Goal: Task Accomplishment & Management: Manage account settings

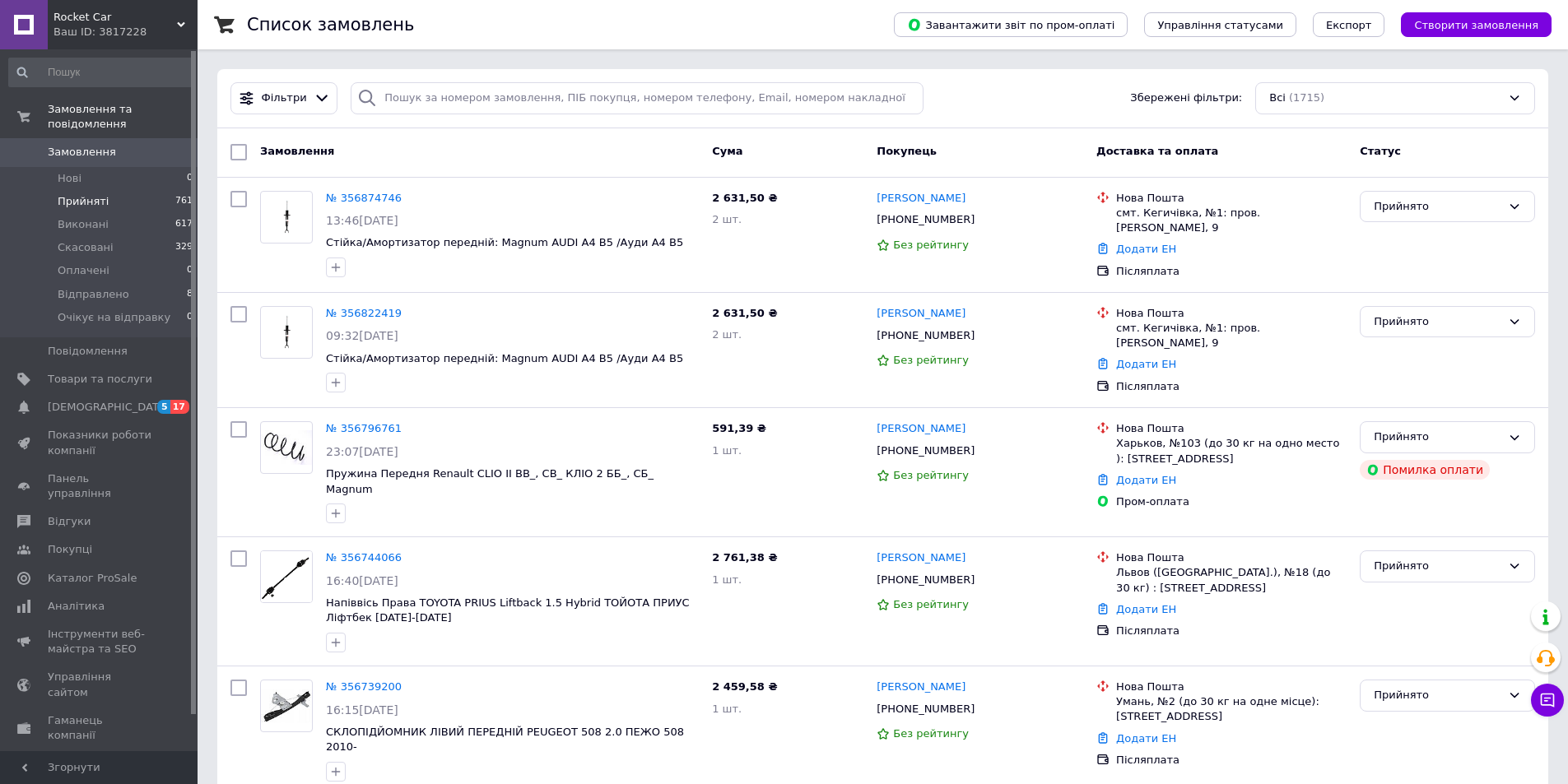
click at [79, 194] on span "Прийняті" at bounding box center [83, 201] width 51 height 14
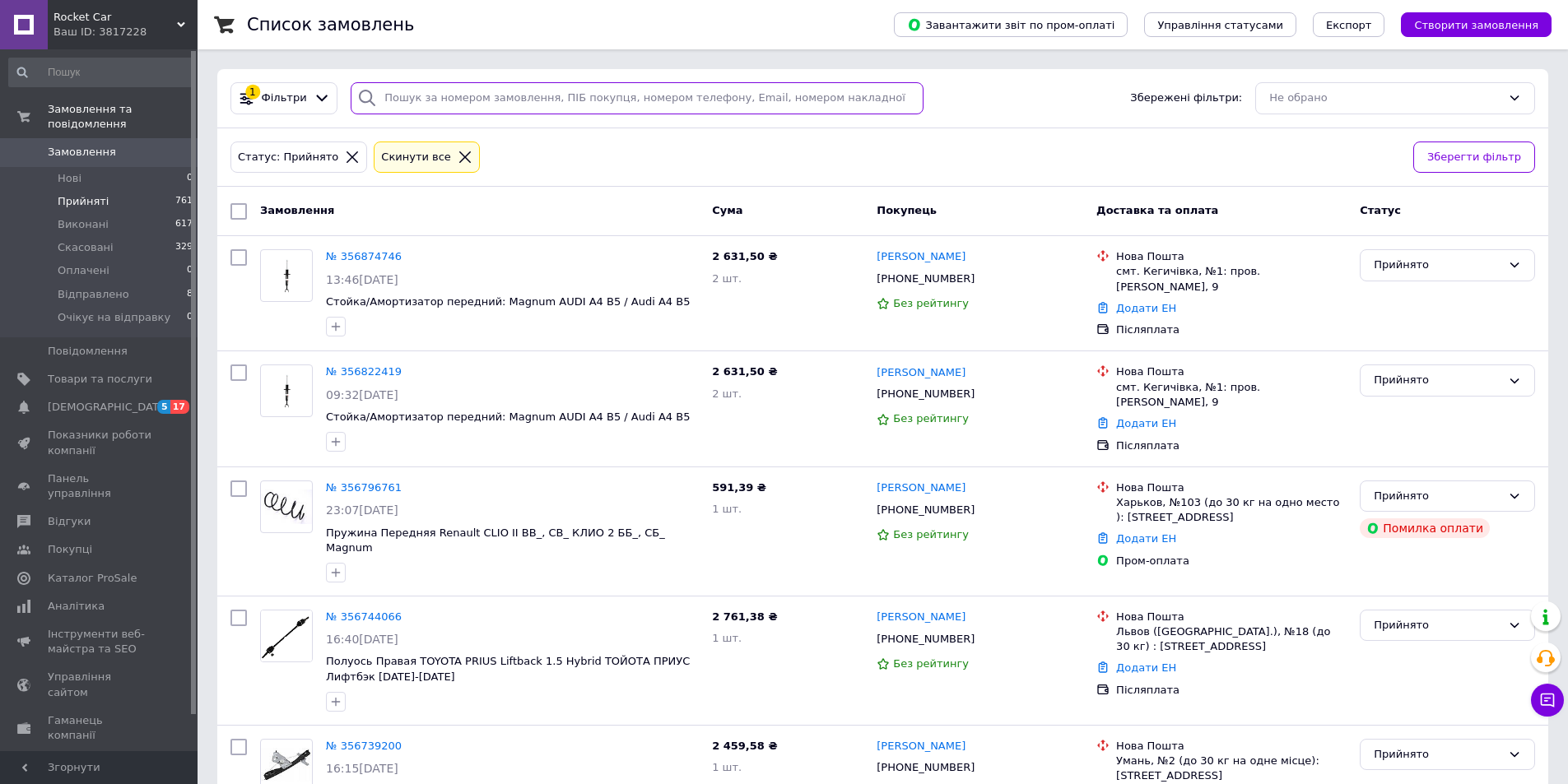
click at [469, 92] on input "search" at bounding box center [637, 98] width 573 height 32
paste input "RL-8D0998S-KIT"
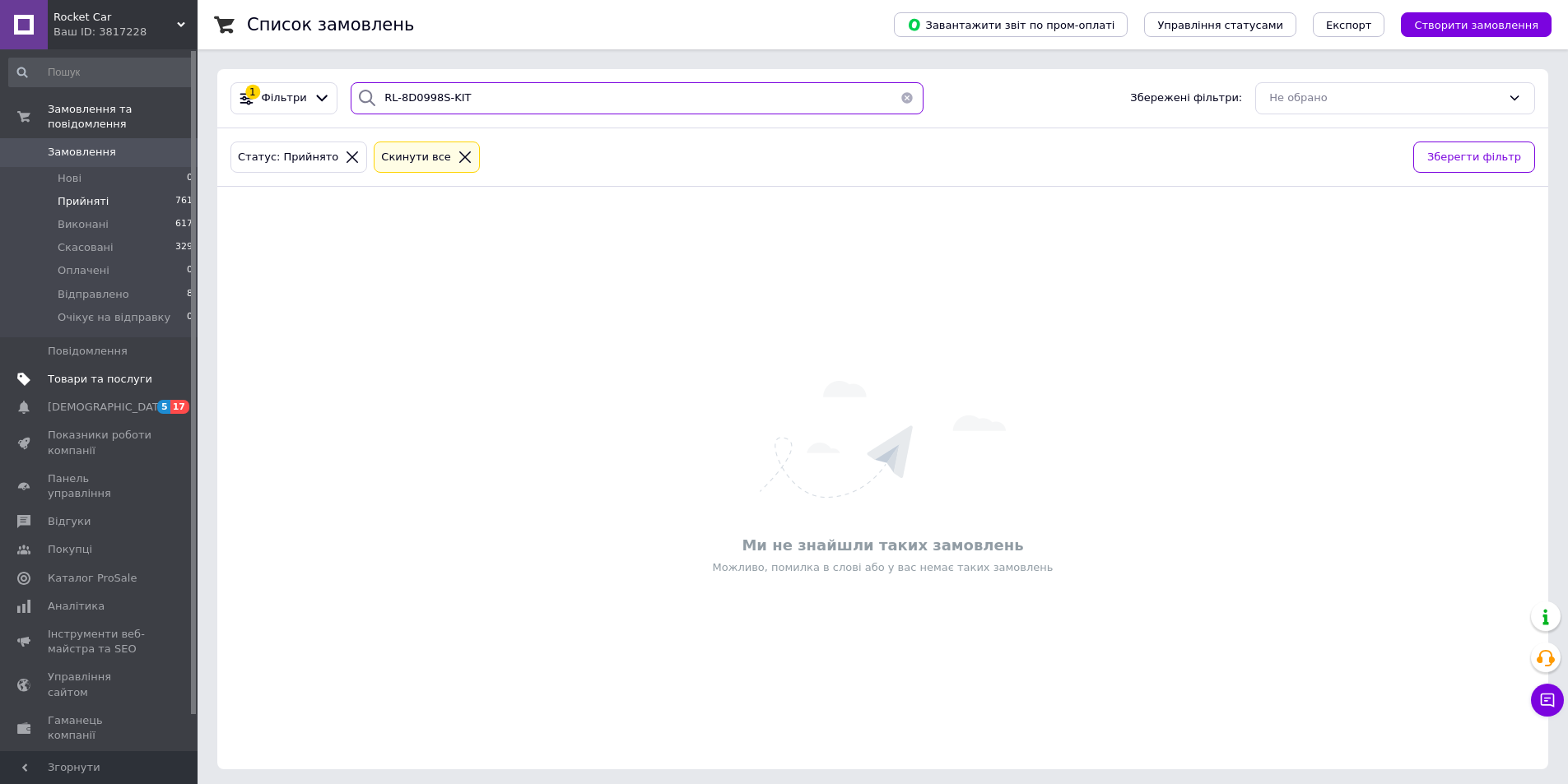
type input "RL-8D0998S-KIT"
click at [125, 372] on span "Товари та послуги" at bounding box center [100, 379] width 105 height 14
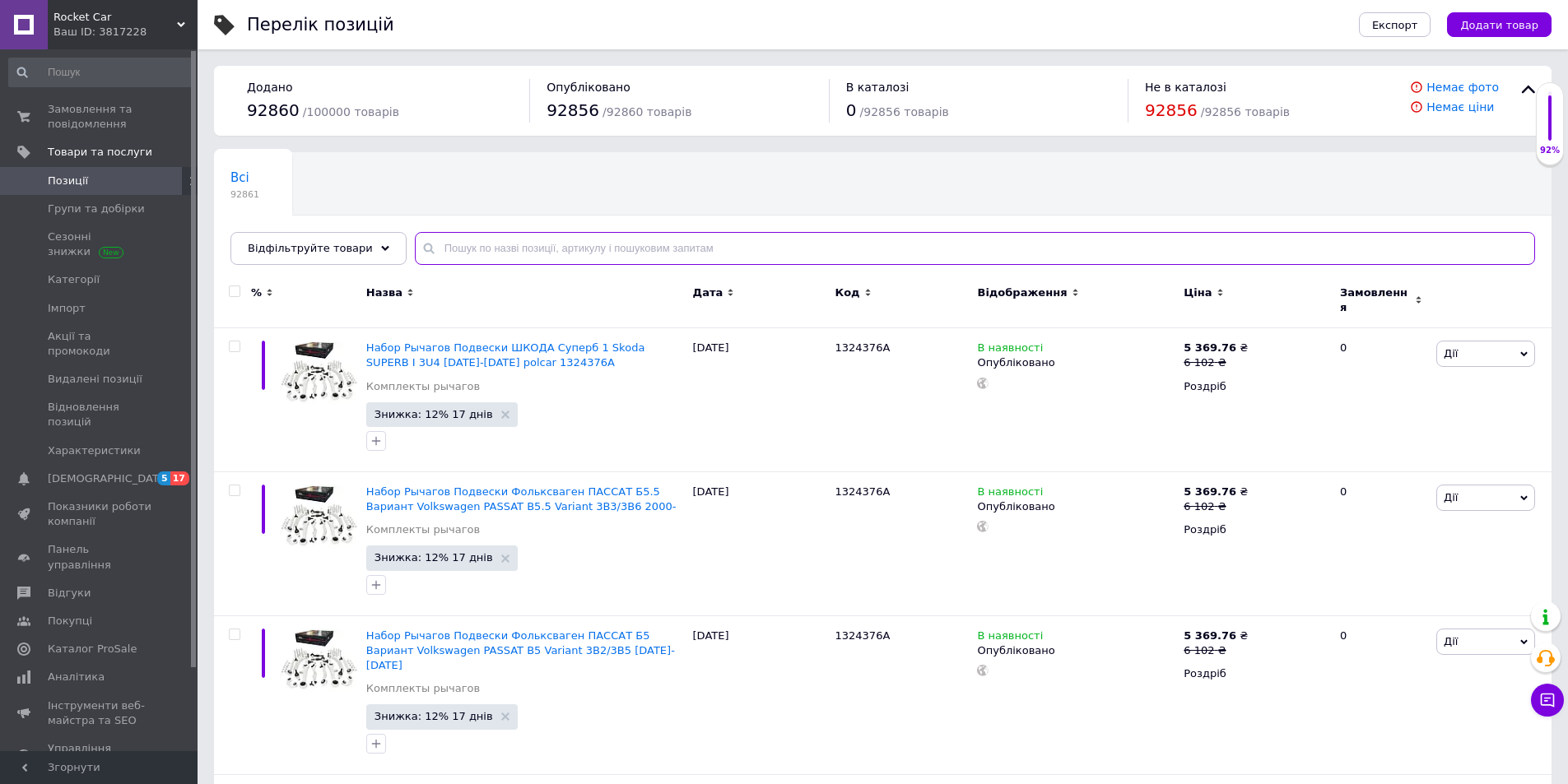
click at [558, 242] on input "text" at bounding box center [974, 248] width 1120 height 32
paste input "RL-8D0998S-KIT"
type input "RL-8D0998S-KIT"
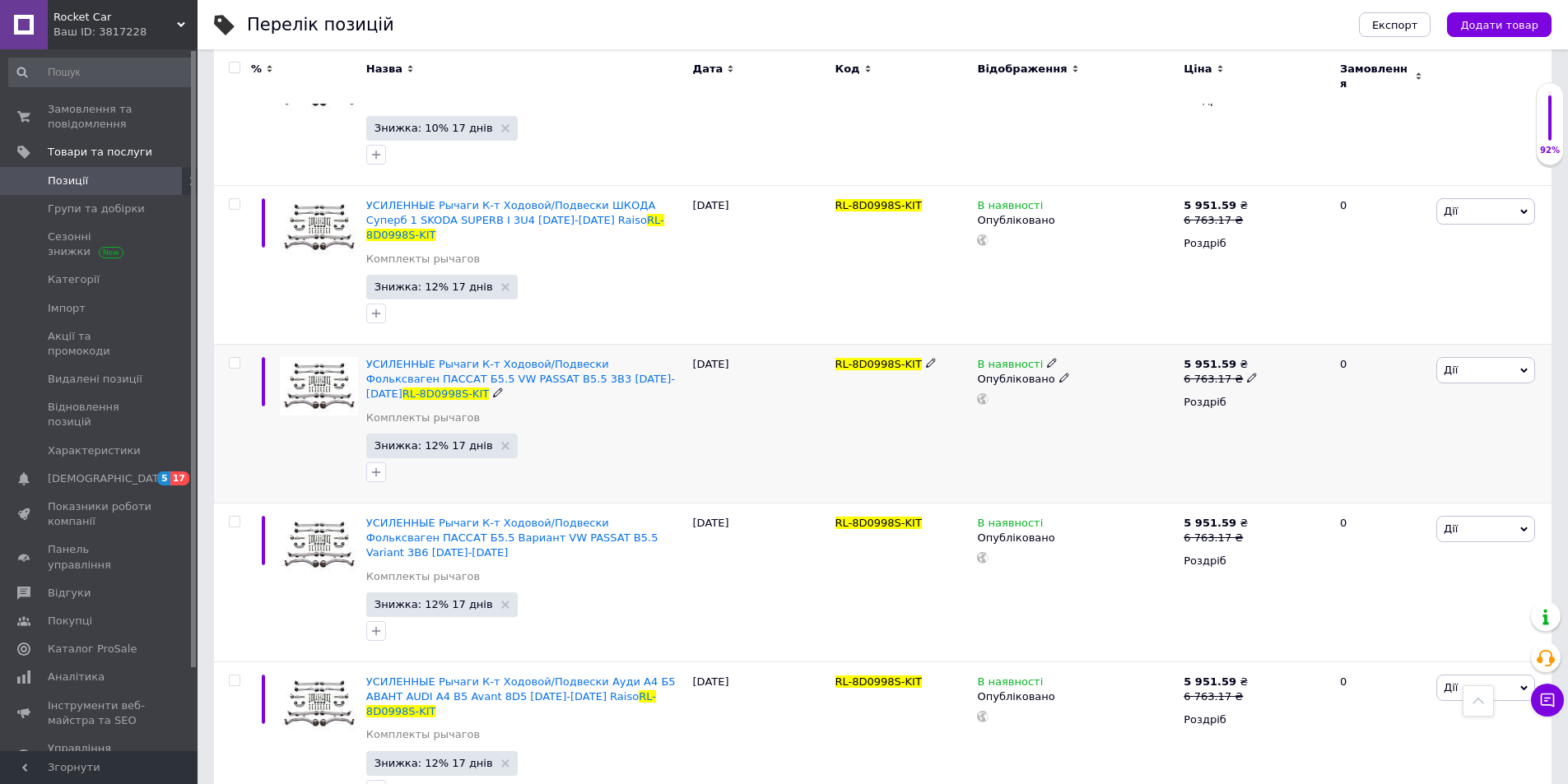
scroll to position [905, 0]
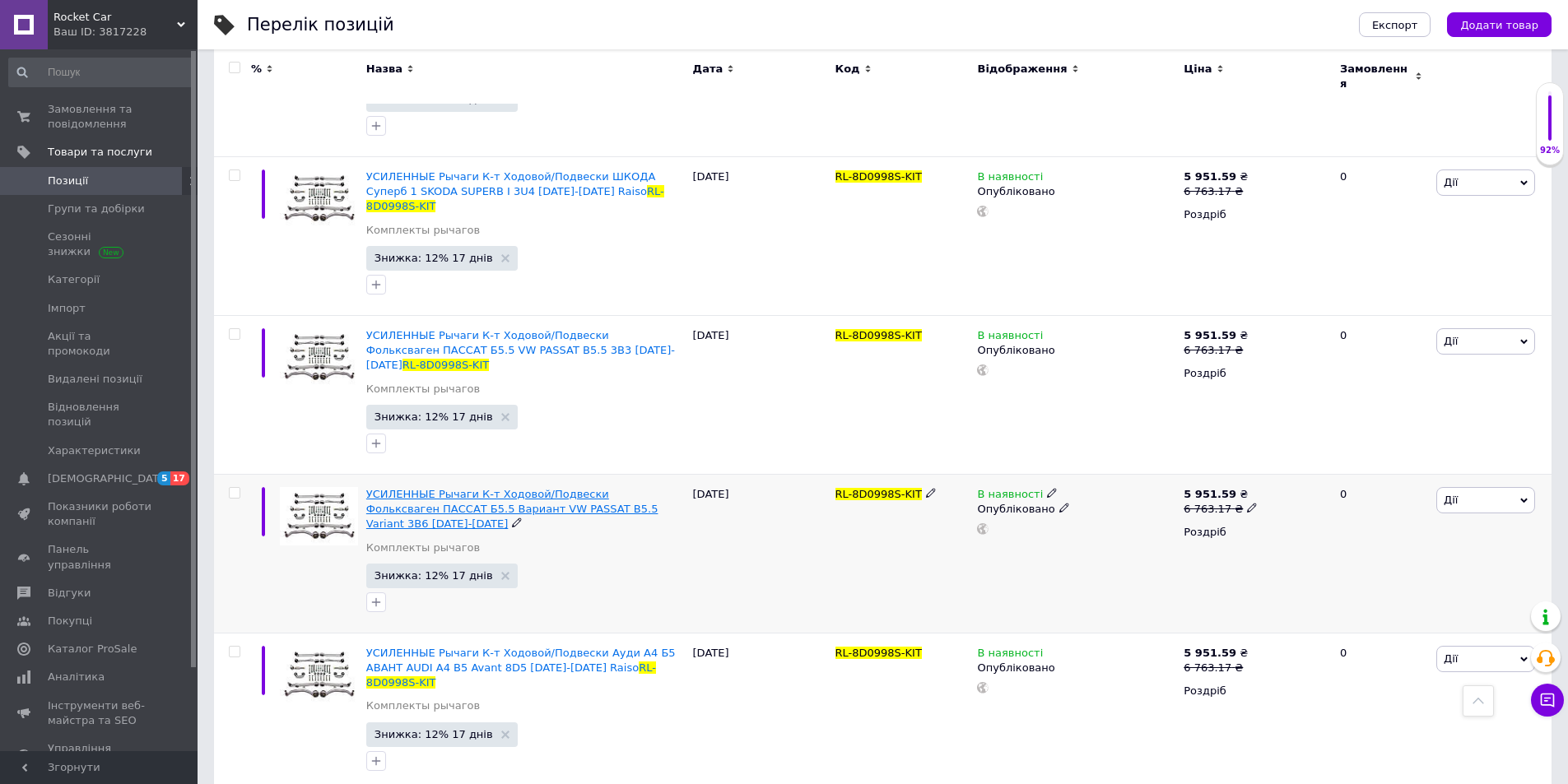
click at [431, 488] on span "УСИЛЕННЫЕ Рычаги К-т Ходовой/Подвески Фольксваген ПАССАТ Б5.5 Вариант VW PASSAT…" at bounding box center [512, 509] width 292 height 42
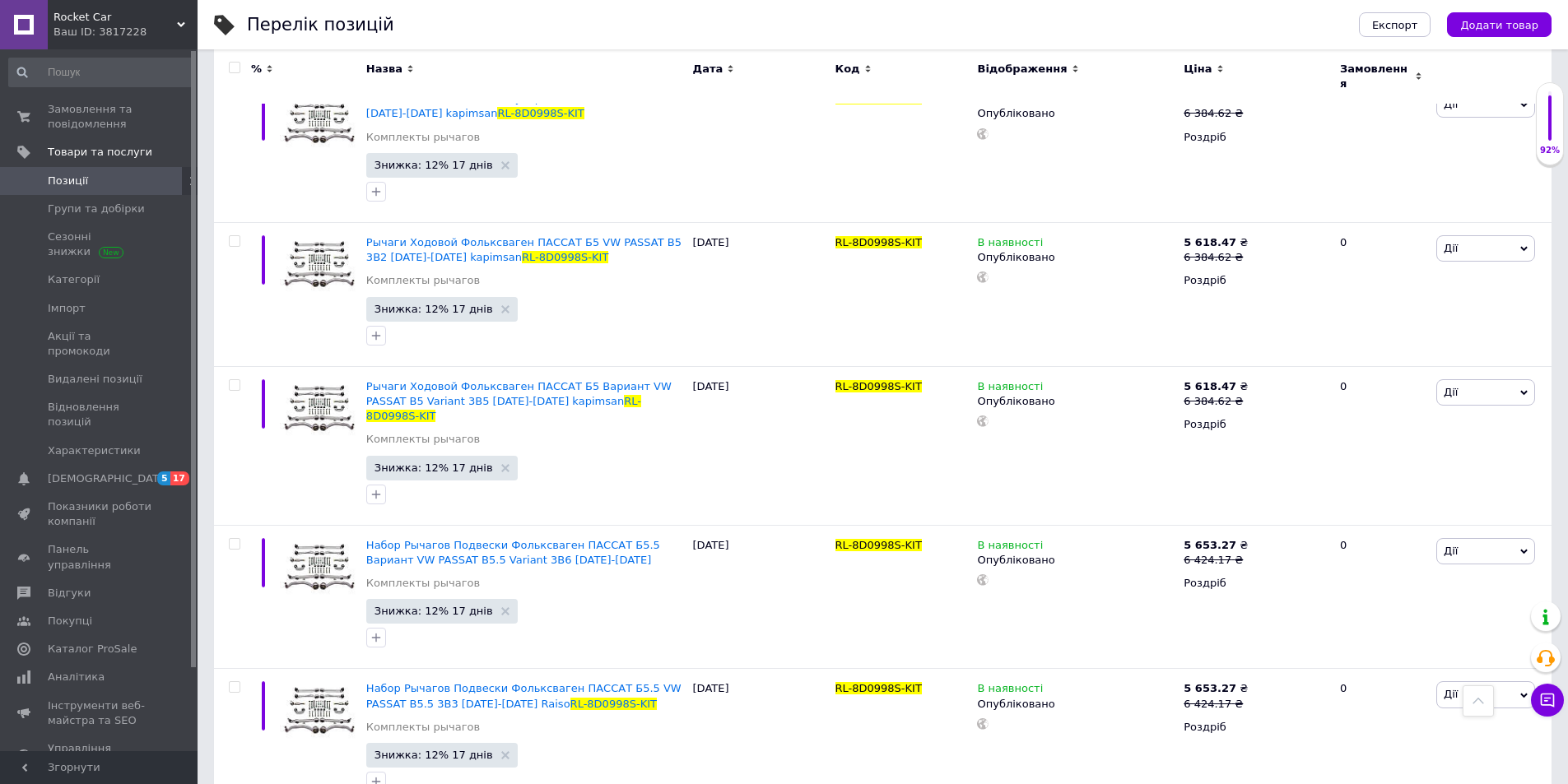
scroll to position [4115, 0]
drag, startPoint x: 1333, startPoint y: 521, endPoint x: 1268, endPoint y: 512, distance: 65.6
type input "6900"
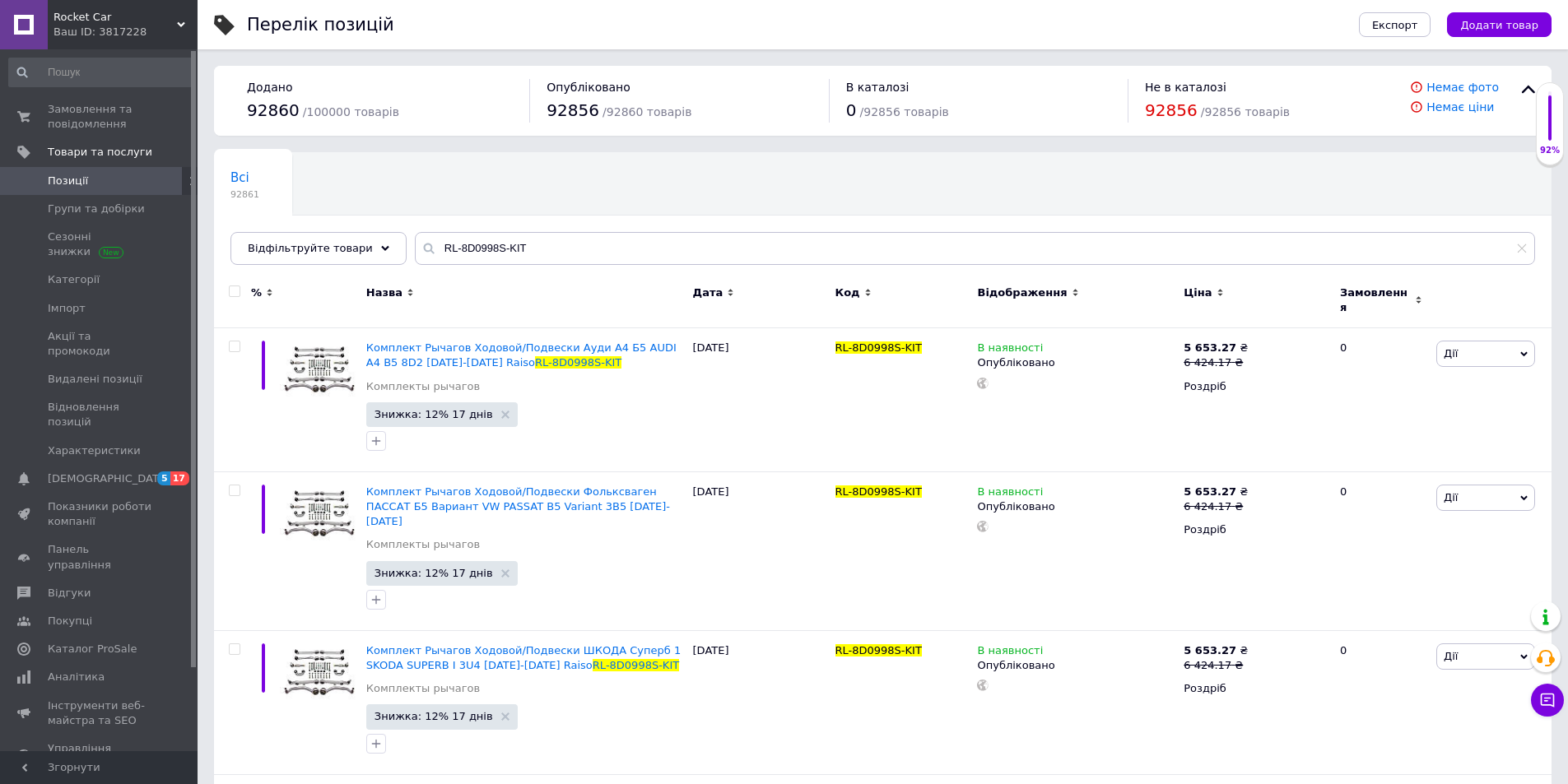
click at [43, 34] on link at bounding box center [23, 24] width 48 height 50
